Goal: Transaction & Acquisition: Purchase product/service

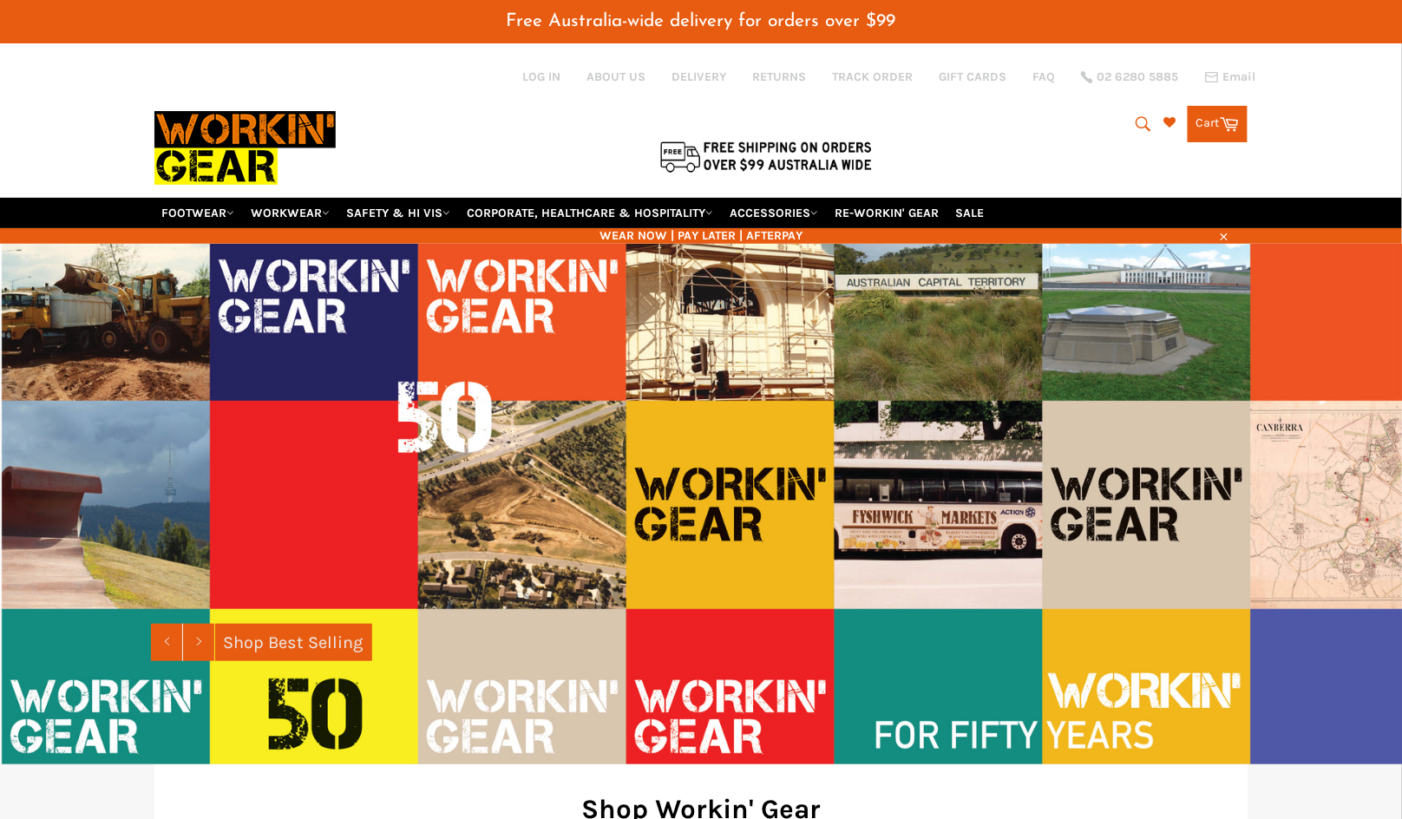
click at [1135, 123] on icon "submit" at bounding box center [1143, 124] width 19 height 19
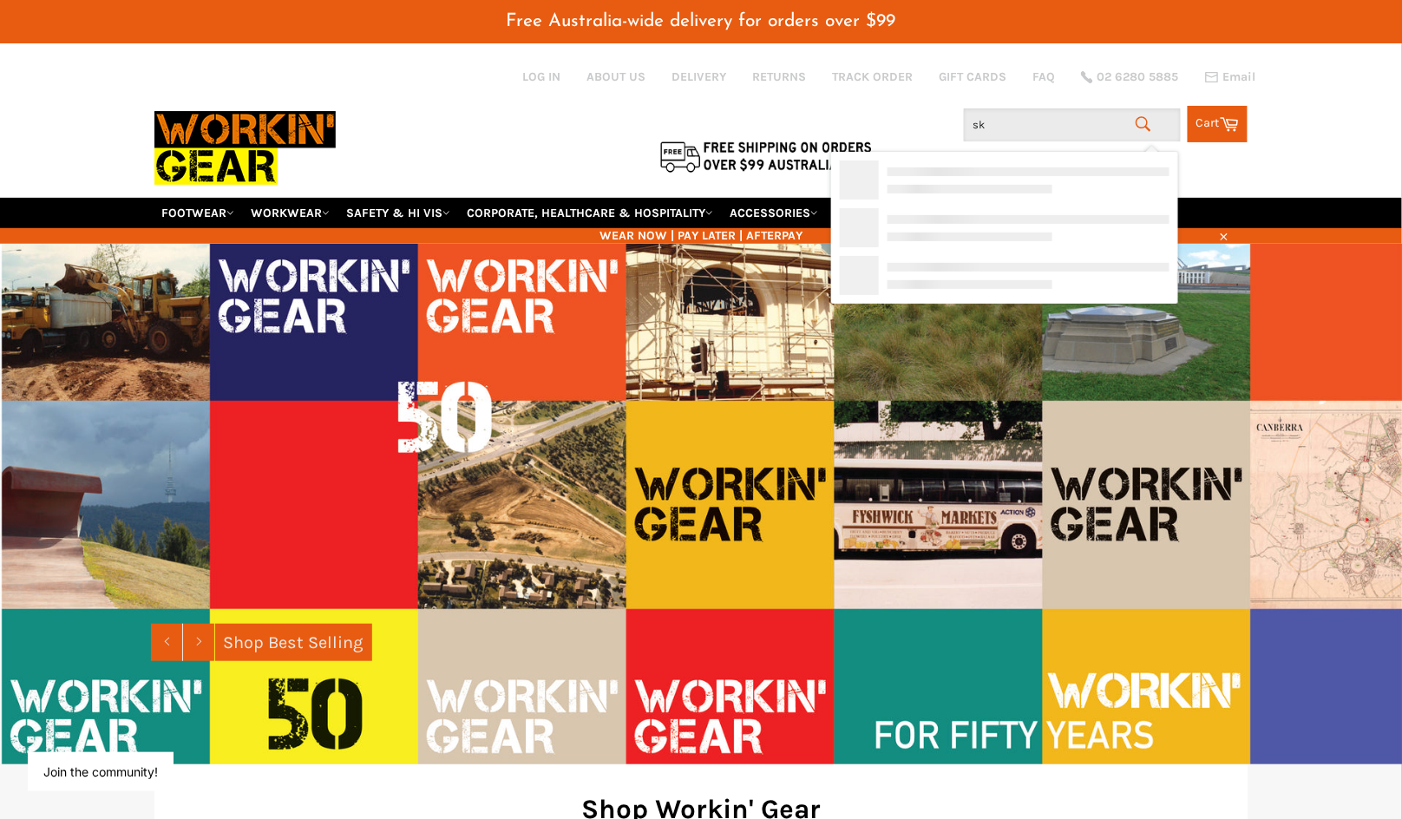
type input "sk 9"
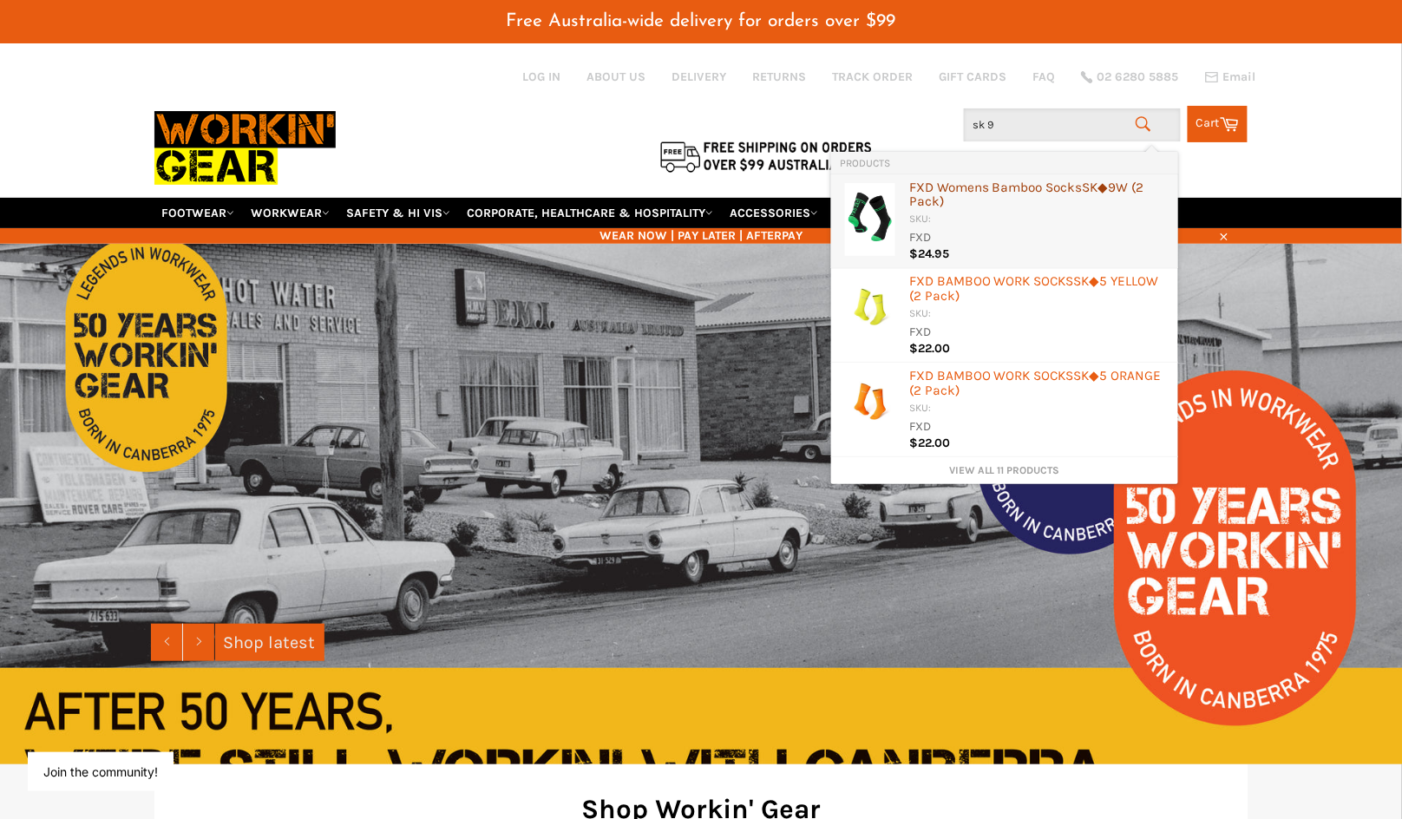
click at [1027, 191] on div "FXD Womens Bamboo Socks SK ◆9W (2 Pack)" at bounding box center [1039, 196] width 260 height 32
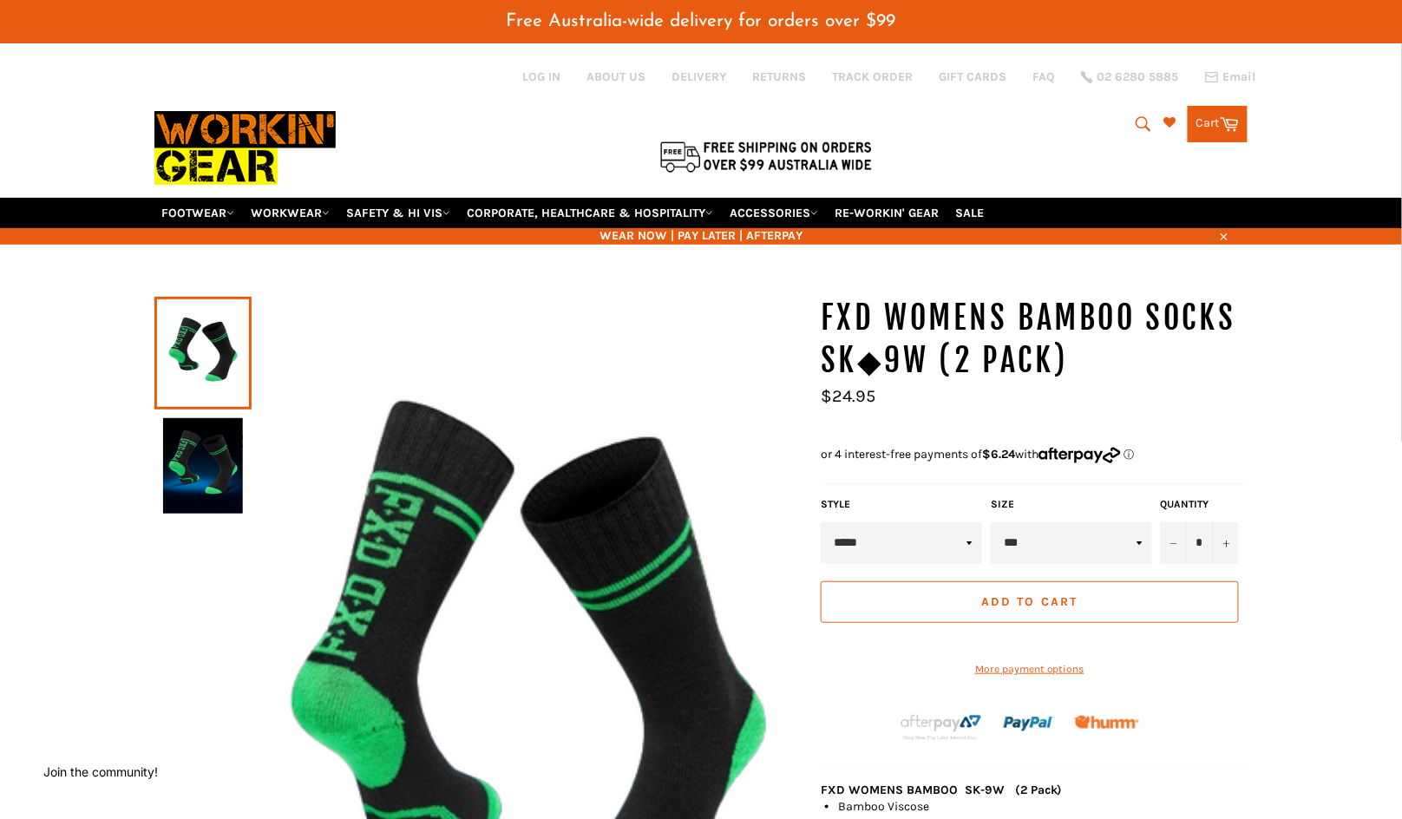
click at [1050, 547] on select "***" at bounding box center [1071, 543] width 161 height 42
click at [1138, 128] on icon "submit" at bounding box center [1143, 123] width 15 height 15
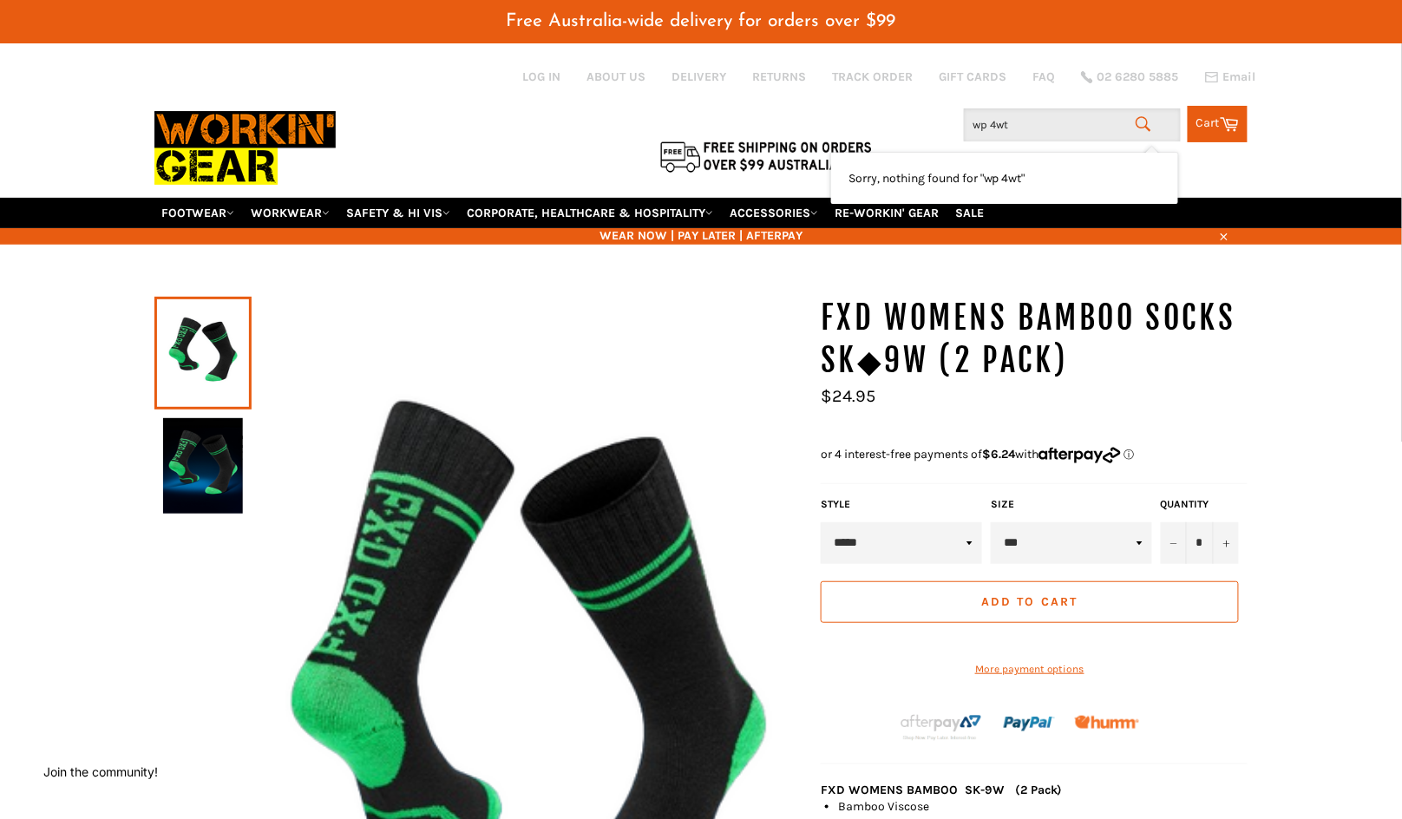
drag, startPoint x: 1018, startPoint y: 126, endPoint x: 935, endPoint y: 116, distance: 83.0
click at [935, 116] on div "Search wp 4wt Search Cart Cart 0 items" at bounding box center [1065, 119] width 364 height 45
type input "wp"
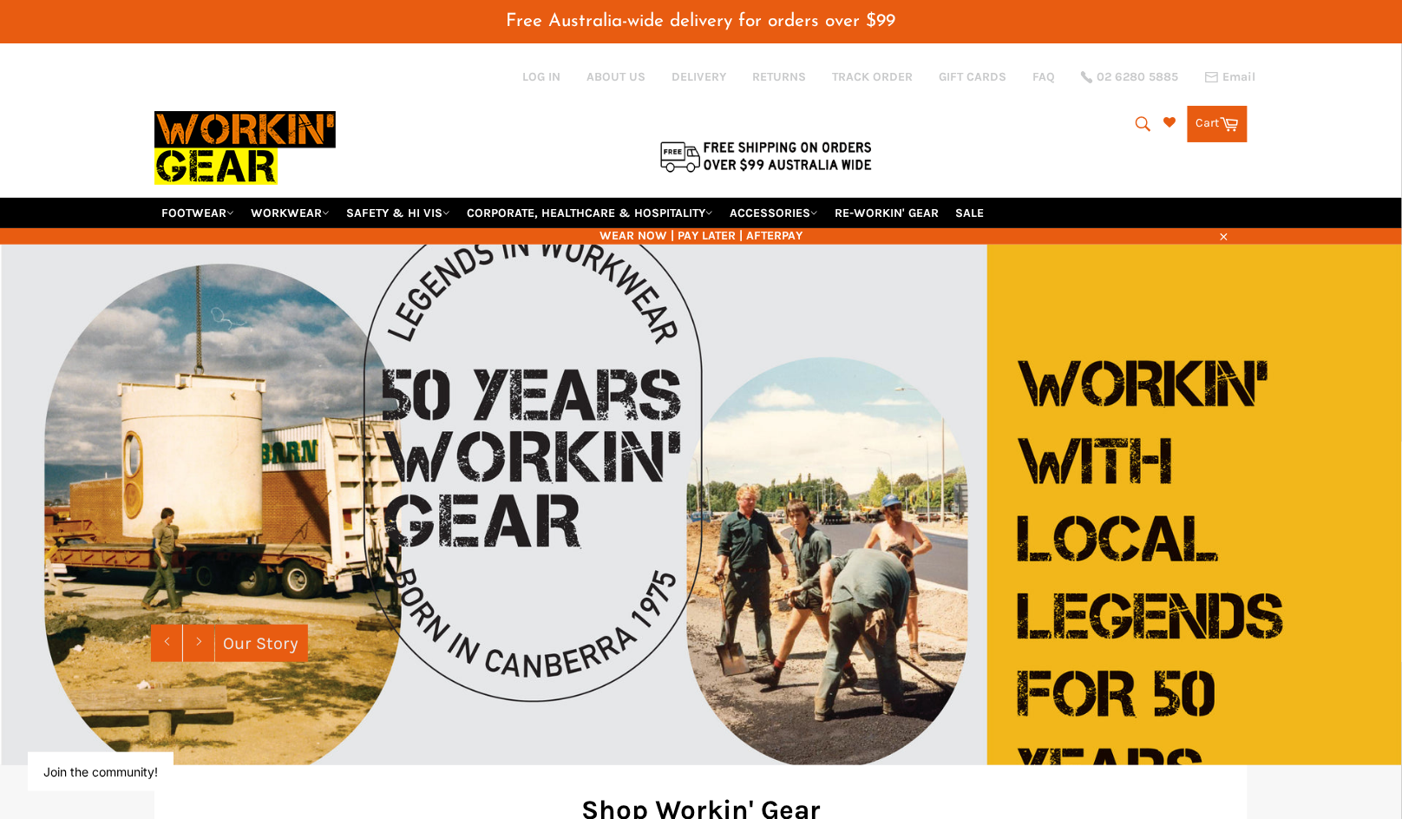
click at [1135, 115] on icon "submit" at bounding box center [1143, 124] width 19 height 19
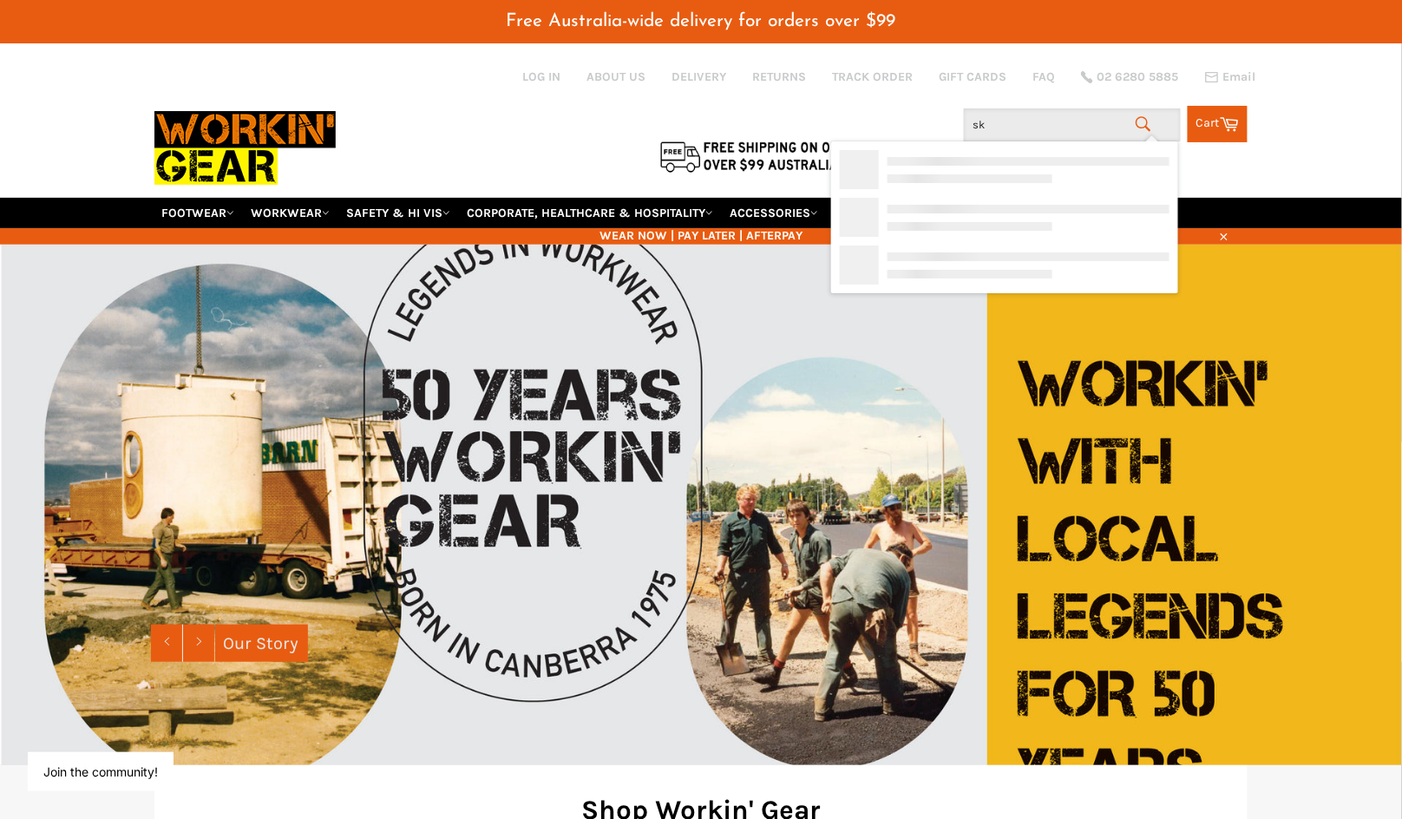
type input "sk 9"
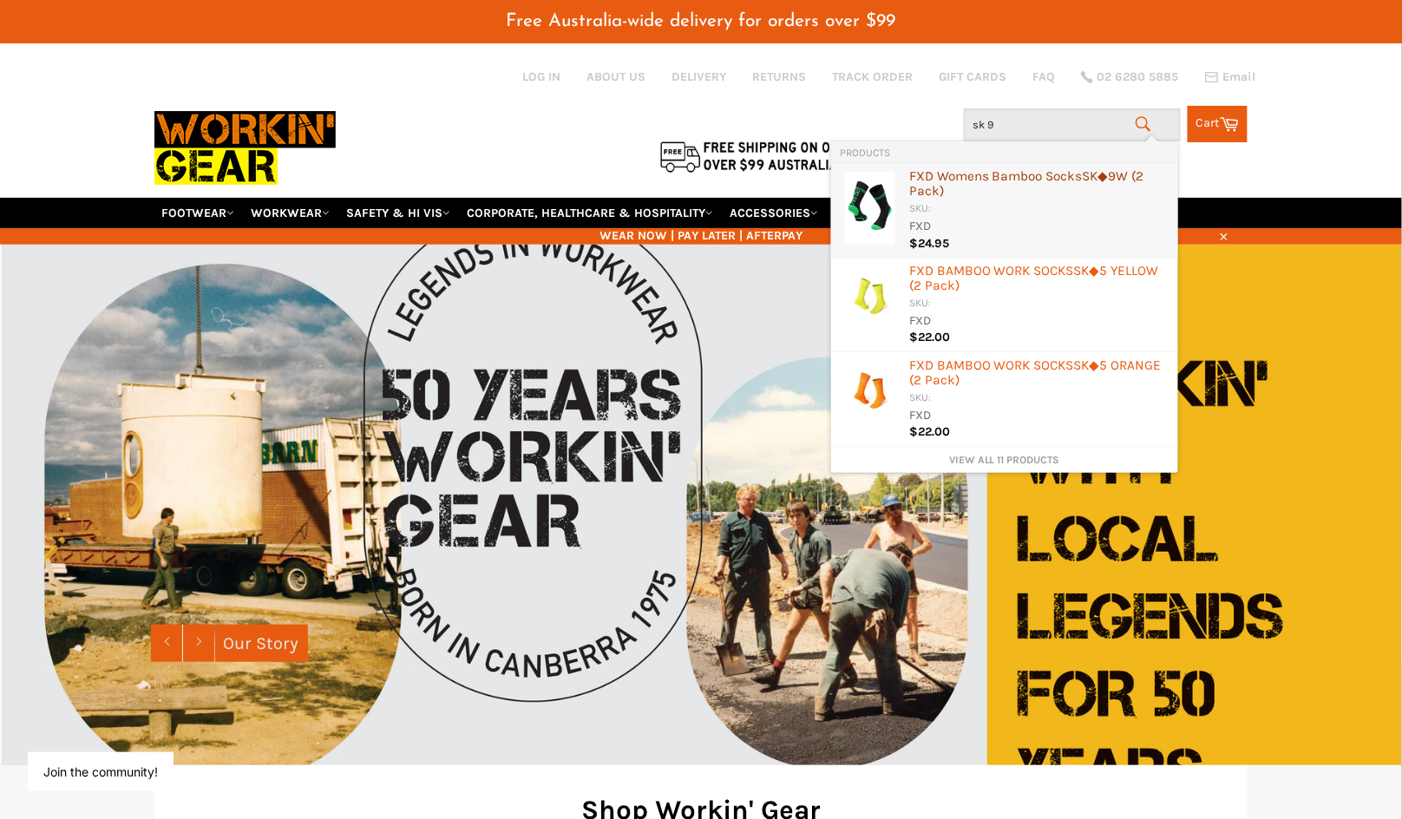
click at [1046, 174] on div "FXD Womens Bamboo Socks SK ◆9W (2 Pack)" at bounding box center [1039, 185] width 260 height 32
